Goal: Task Accomplishment & Management: Complete application form

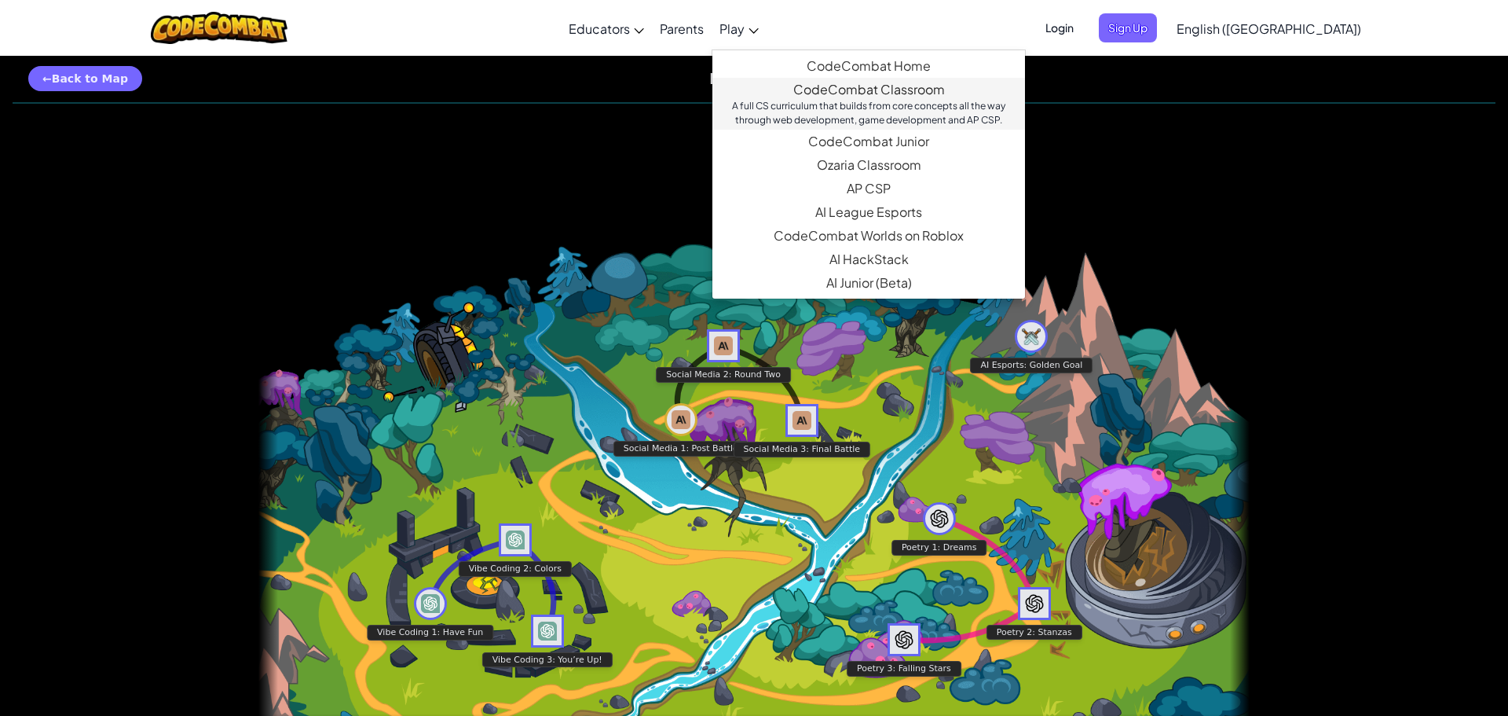
click at [911, 97] on link "CodeCombat Classroom A full CS curriculum that builds from core concepts all th…" at bounding box center [868, 104] width 313 height 52
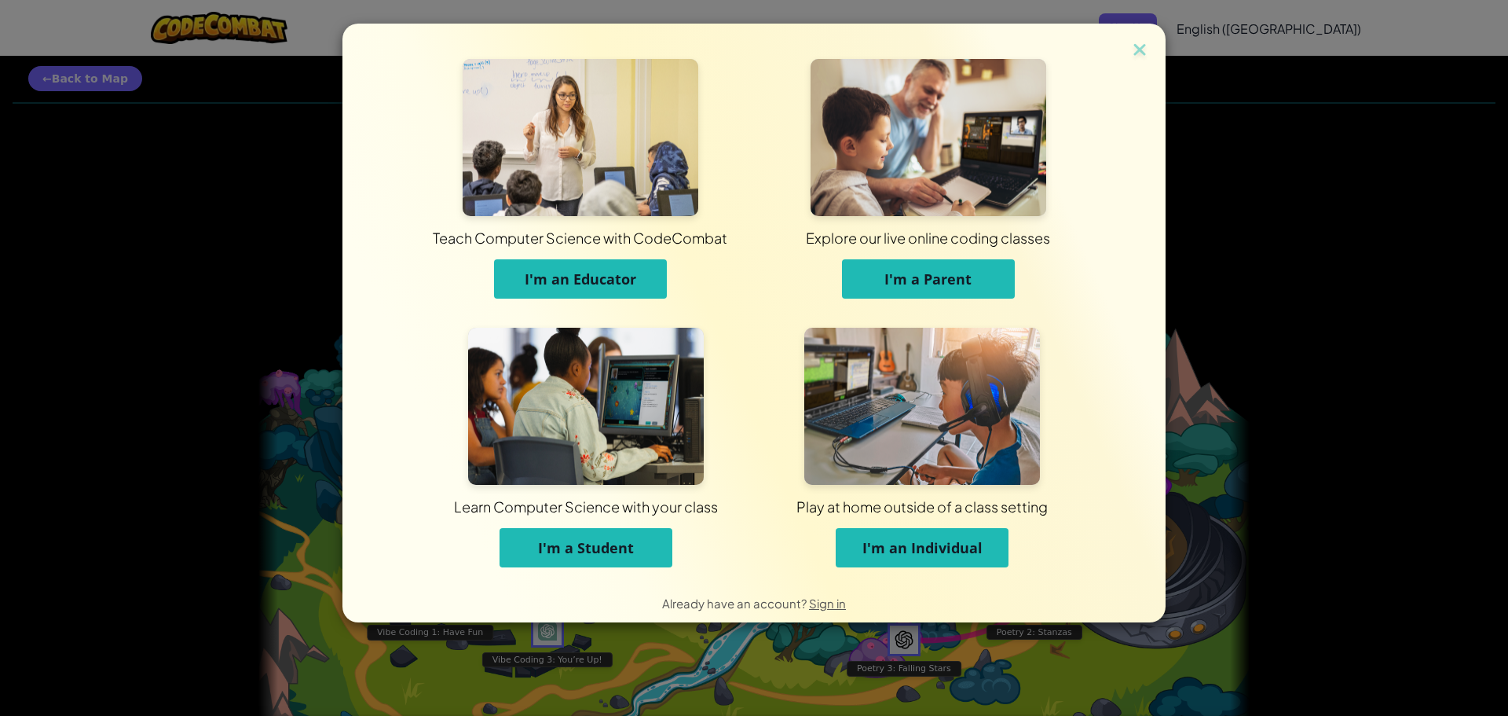
click at [568, 274] on span "I'm an Educator" at bounding box center [581, 278] width 112 height 19
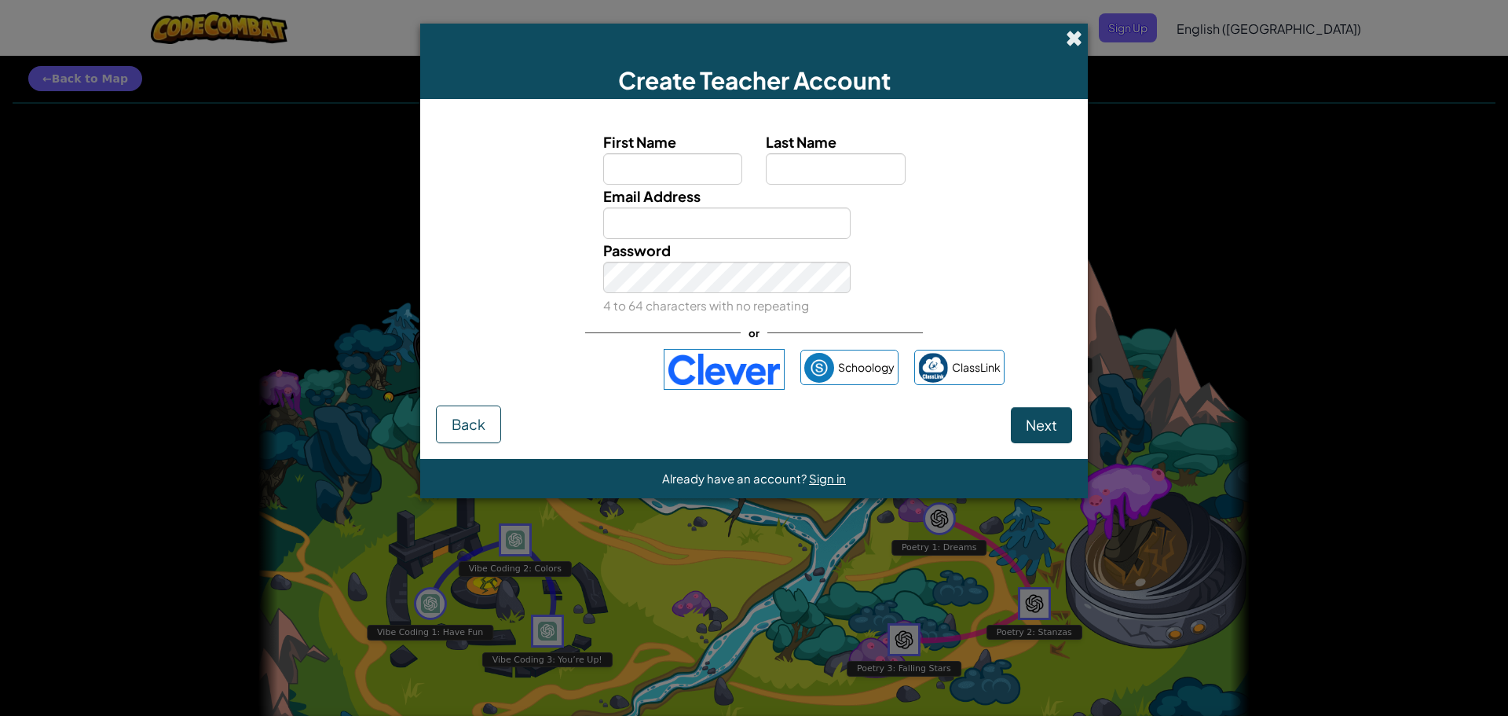
click at [1068, 46] on span at bounding box center [1074, 38] width 16 height 16
